Goal: Information Seeking & Learning: Learn about a topic

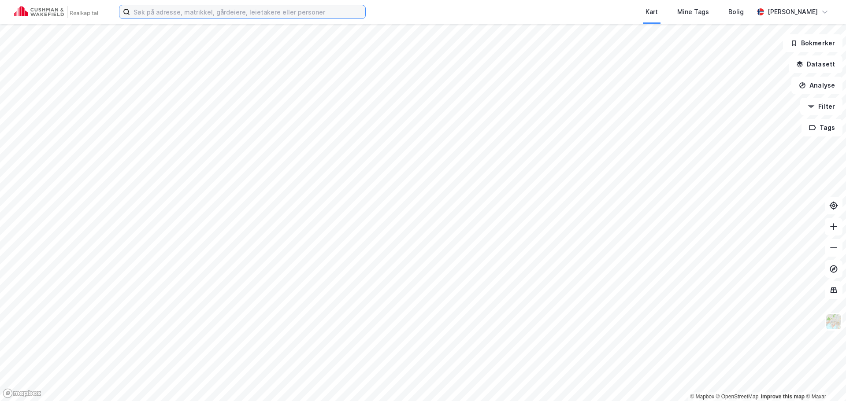
click at [226, 14] on input at bounding box center [247, 11] width 235 height 13
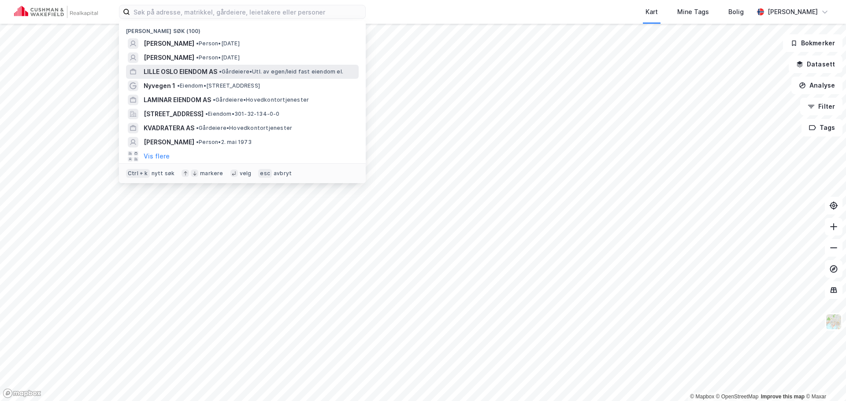
click at [193, 71] on span "LILLE OSLO EIENDOM AS" at bounding box center [181, 72] width 74 height 11
